Goal: Check status: Check status

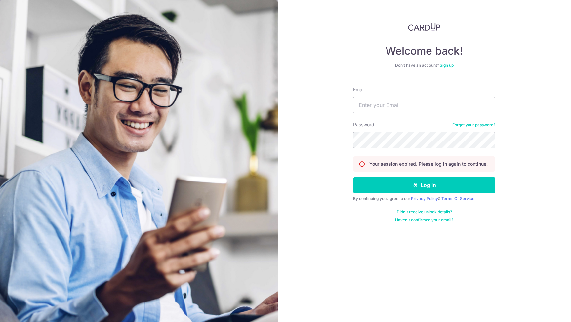
click at [397, 96] on div "Email" at bounding box center [424, 99] width 142 height 27
click at [395, 106] on input "Email" at bounding box center [424, 105] width 142 height 17
type input "[EMAIL_ADDRESS][DOMAIN_NAME]"
click at [353, 177] on button "Log in" at bounding box center [424, 185] width 142 height 17
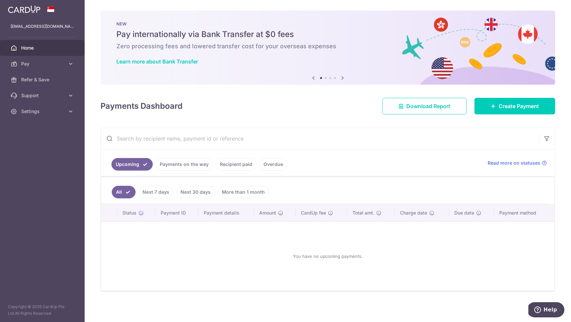
click at [172, 167] on link "Payments on the way" at bounding box center [184, 164] width 58 height 13
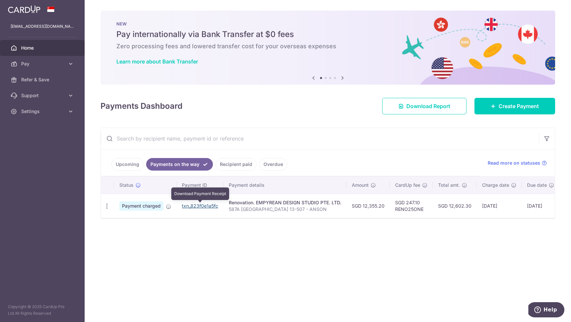
click at [198, 205] on link "txn_823f0e1a5fc" at bounding box center [200, 206] width 36 height 6
